Goal: Task Accomplishment & Management: Use online tool/utility

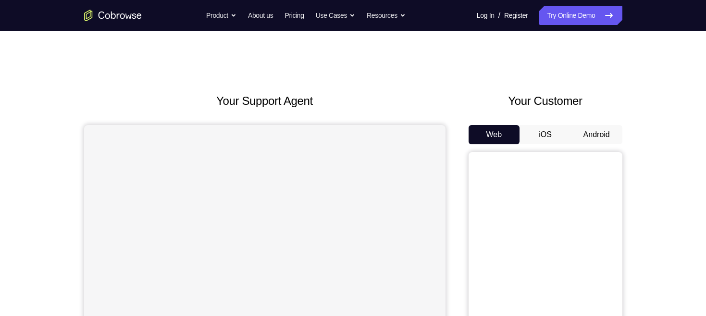
click at [604, 133] on button "Android" at bounding box center [596, 134] width 51 height 19
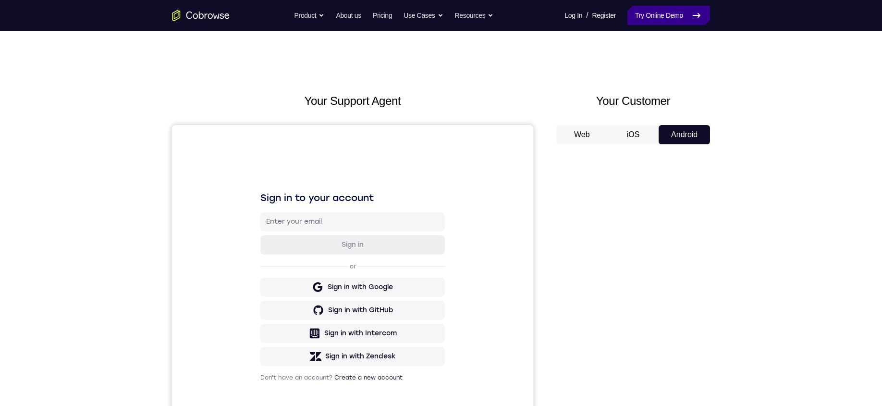
click at [663, 13] on link "Try Online Demo" at bounding box center [668, 15] width 83 height 19
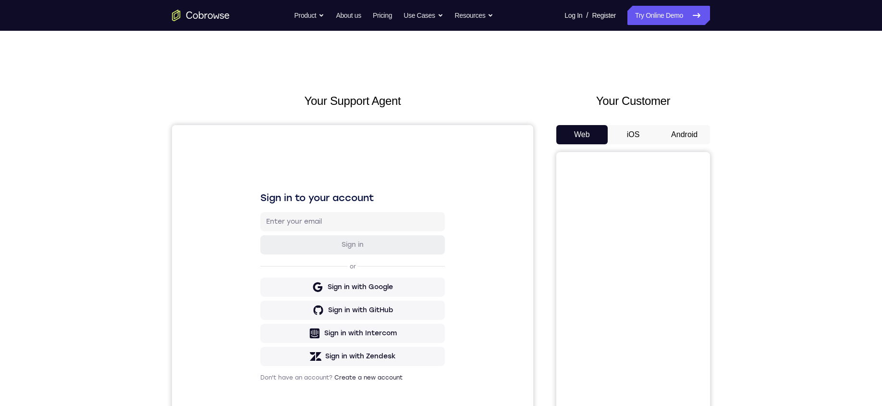
click at [689, 132] on button "Android" at bounding box center [684, 134] width 51 height 19
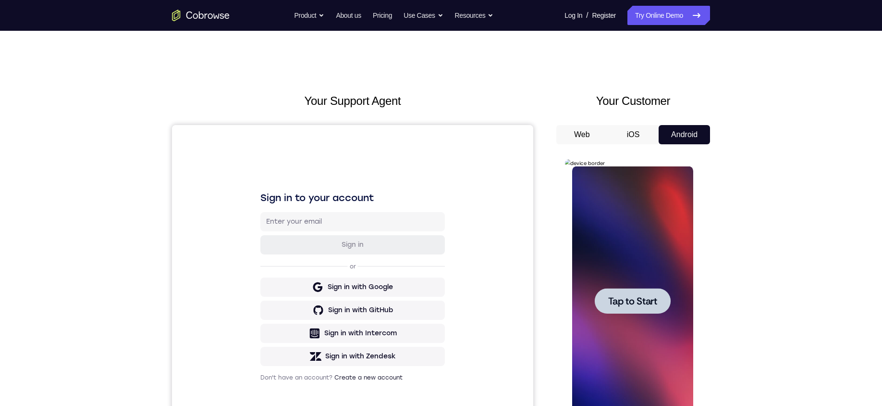
click at [639, 307] on div at bounding box center [632, 300] width 76 height 25
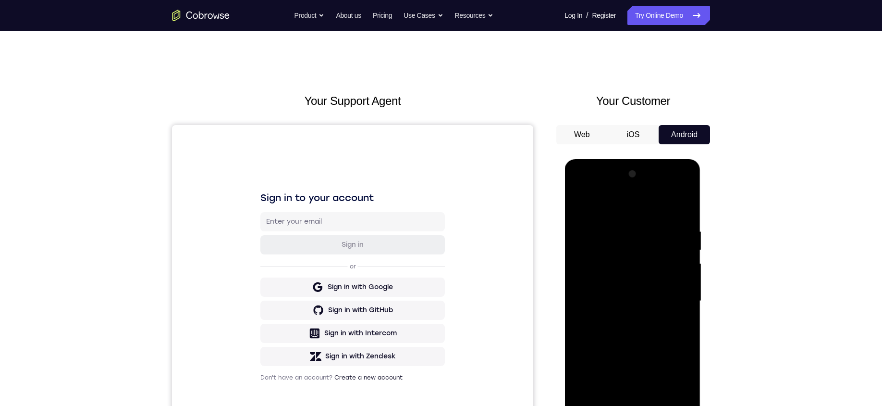
scroll to position [108, 0]
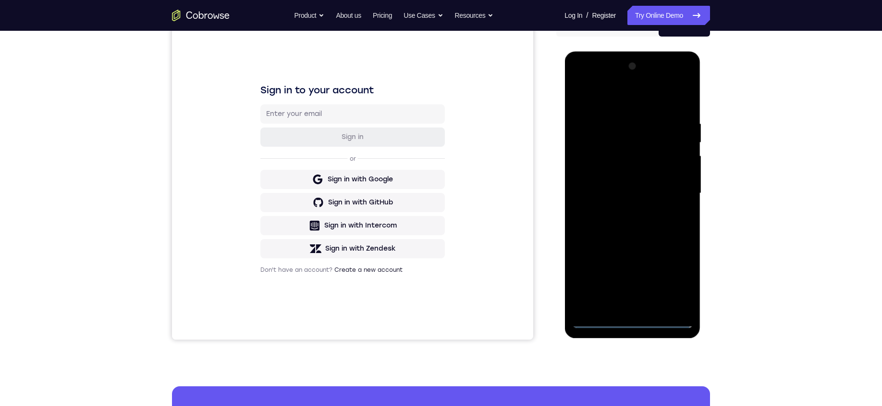
click at [635, 321] on div at bounding box center [632, 193] width 121 height 269
click at [630, 324] on div at bounding box center [632, 193] width 121 height 269
click at [672, 279] on div at bounding box center [632, 193] width 121 height 269
click at [672, 283] on div at bounding box center [632, 193] width 121 height 269
click at [617, 100] on div at bounding box center [632, 193] width 121 height 269
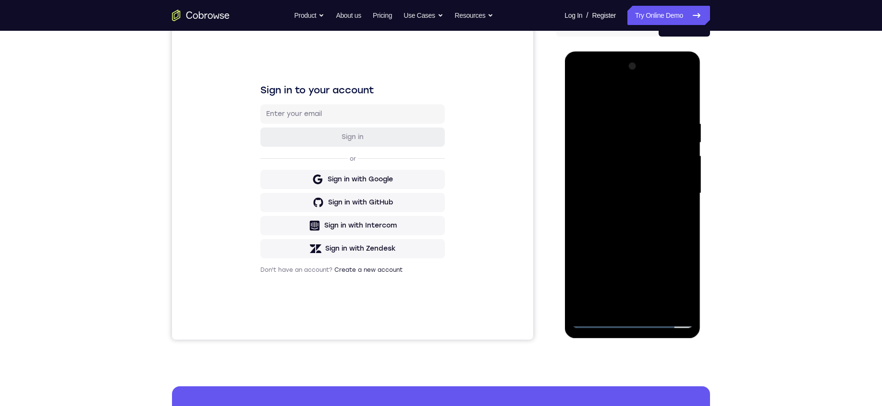
click at [671, 193] on div at bounding box center [632, 193] width 121 height 269
click at [622, 303] on div at bounding box center [632, 193] width 121 height 269
